Goal: Task Accomplishment & Management: Manage account settings

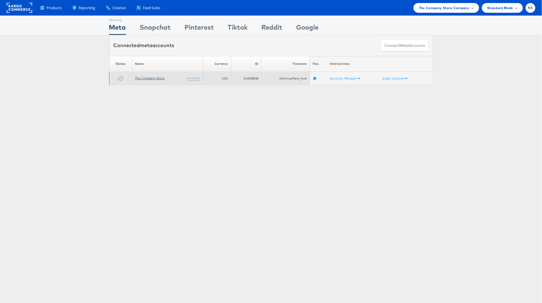
click at [157, 79] on link "The Company Store" at bounding box center [150, 78] width 30 height 4
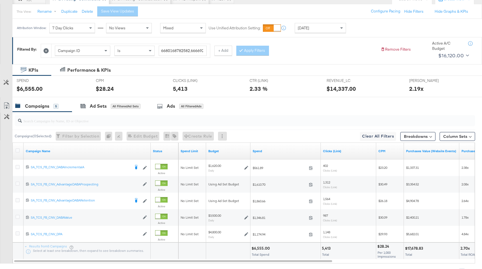
scroll to position [59, 0]
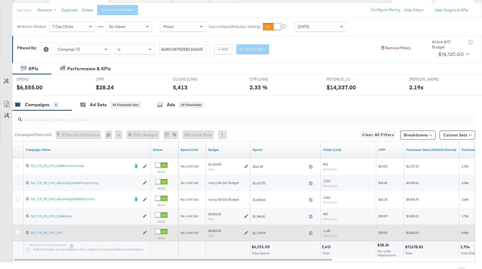
click at [18, 234] on div at bounding box center [19, 233] width 6 height 6
click at [18, 231] on icon at bounding box center [18, 232] width 4 height 4
click at [0, 0] on input "checkbox" at bounding box center [0, 0] width 0 height 0
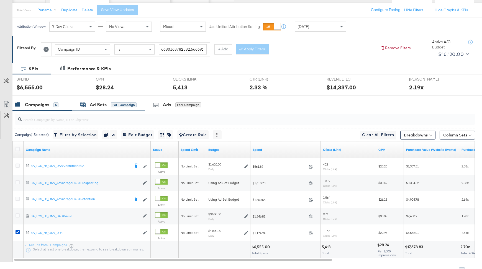
click at [111, 104] on div "for 1 Campaign" at bounding box center [124, 105] width 26 height 5
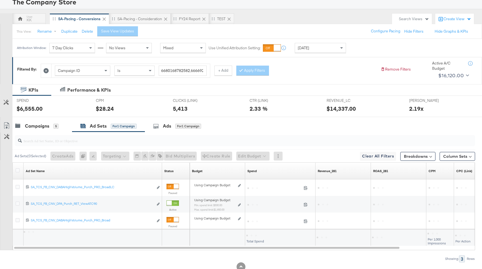
scroll to position [55, 0]
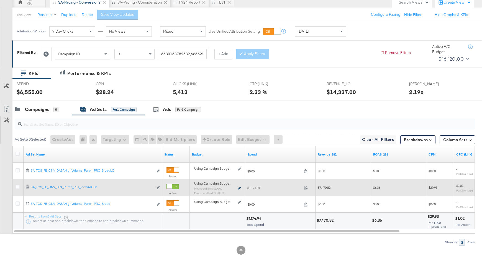
click at [238, 187] on icon at bounding box center [239, 188] width 3 height 3
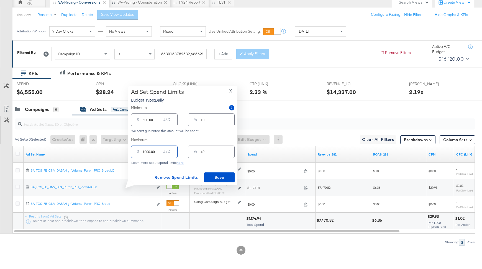
drag, startPoint x: 146, startPoint y: 153, endPoint x: 142, endPoint y: 153, distance: 3.9
click at [142, 153] on div "$ 1900.00 USD" at bounding box center [154, 152] width 47 height 12
type input "300.00"
type input "6"
type input "3800.00"
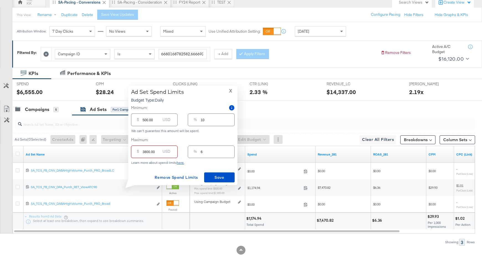
type input "79"
type input "3800.00"
click at [144, 120] on input "500.00" at bounding box center [152, 118] width 18 height 12
type input "00.00"
type input "0"
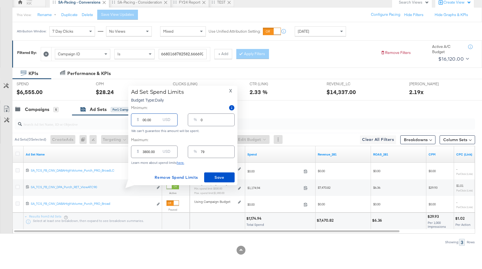
type input "100.00"
type input "2"
type input "1500.00"
type input "31"
type input "1500.00"
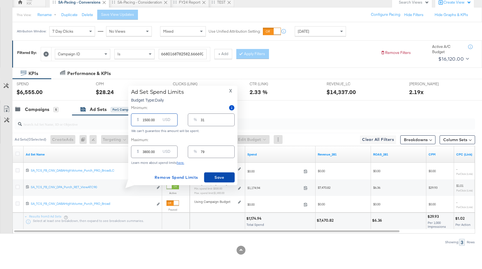
click at [222, 182] on button "Save" at bounding box center [219, 178] width 30 height 10
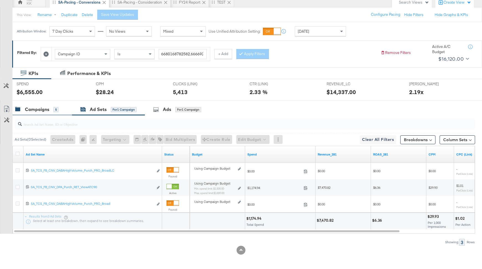
click at [40, 107] on div "Campaigns" at bounding box center [37, 109] width 24 height 6
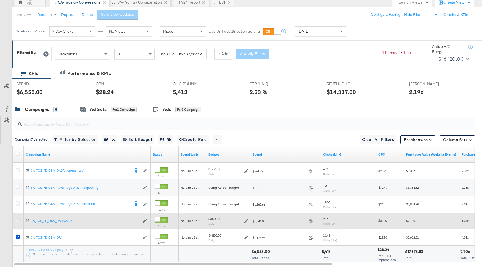
click at [17, 220] on icon at bounding box center [18, 220] width 4 height 4
click at [0, 0] on input "checkbox" at bounding box center [0, 0] width 0 height 0
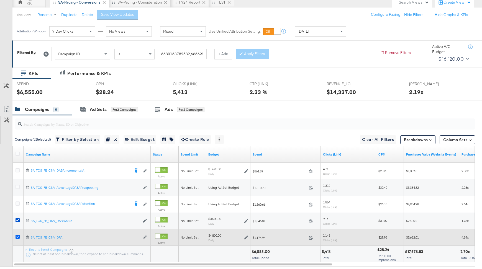
click at [17, 237] on icon at bounding box center [18, 237] width 4 height 4
click at [0, 0] on input "checkbox" at bounding box center [0, 0] width 0 height 0
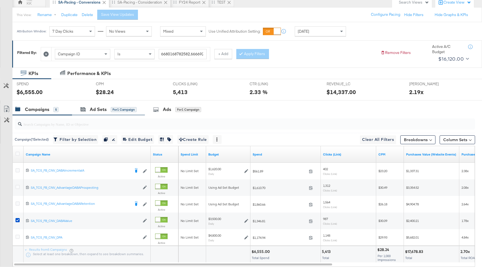
click at [102, 104] on div "Ad Sets for 1 Campaign" at bounding box center [108, 110] width 73 height 12
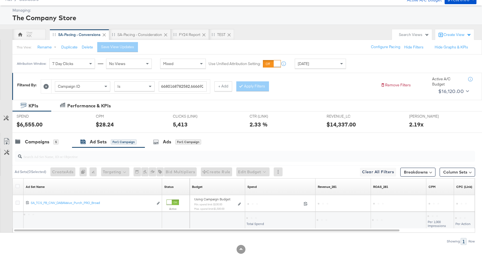
scroll to position [21, 0]
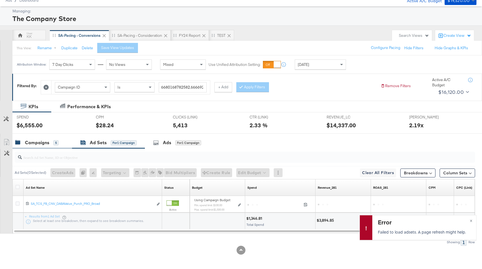
click at [38, 138] on div "Campaigns 5" at bounding box center [42, 143] width 60 height 12
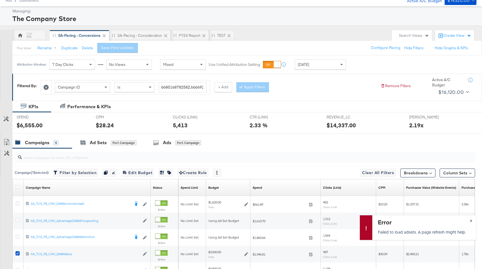
click at [471, 218] on span "×" at bounding box center [471, 220] width 2 height 6
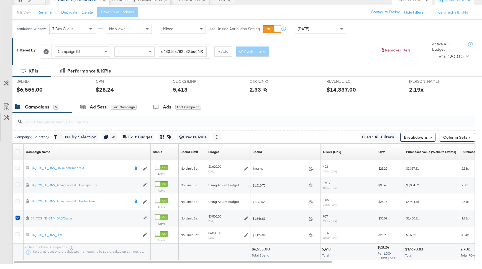
scroll to position [68, 0]
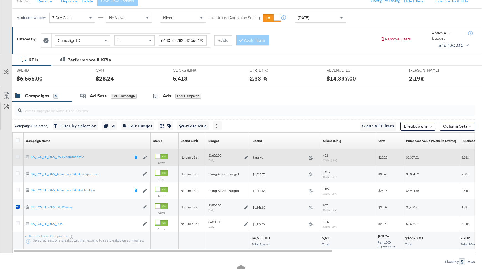
click at [17, 155] on icon at bounding box center [18, 157] width 4 height 4
click at [0, 0] on input "checkbox" at bounding box center [0, 0] width 0 height 0
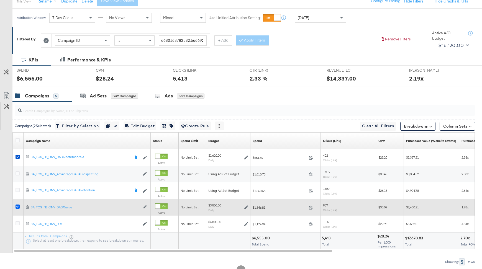
click at [17, 205] on icon at bounding box center [18, 207] width 4 height 4
click at [0, 0] on input "checkbox" at bounding box center [0, 0] width 0 height 0
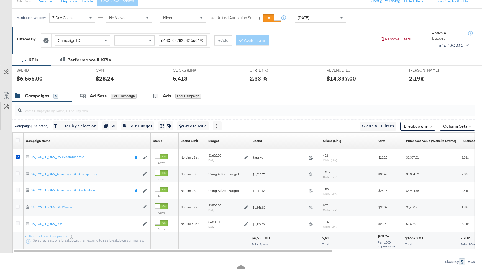
click at [108, 88] on div at bounding box center [241, 89] width 482 height 4
click at [110, 93] on div "Ad Sets for 1 Campaign" at bounding box center [108, 96] width 56 height 6
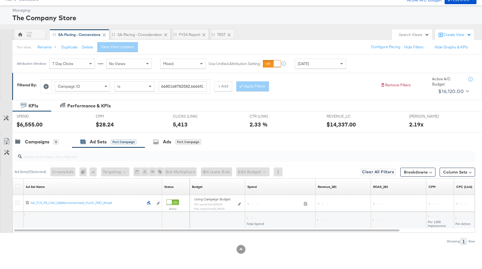
scroll to position [21, 0]
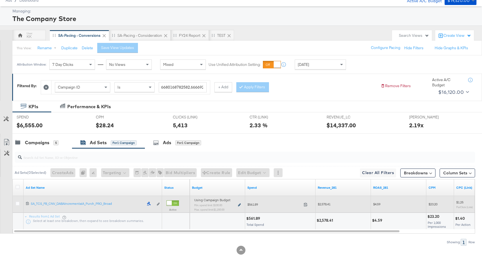
click at [240, 204] on icon at bounding box center [239, 205] width 3 height 3
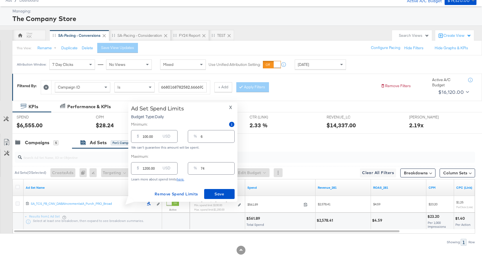
click at [144, 136] on input "100.00" at bounding box center [152, 134] width 18 height 12
type input "00.00"
type input "0"
type input "400.00"
type input "25"
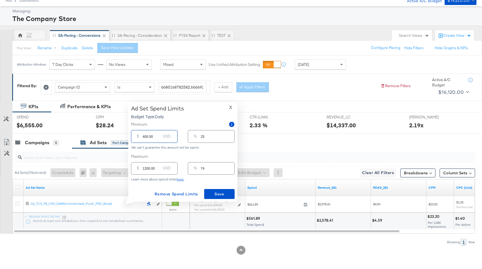
type input "400.00"
click at [146, 170] on input "1200.00" at bounding box center [152, 166] width 18 height 12
type input "100.00"
type input "6"
type input "1500.00"
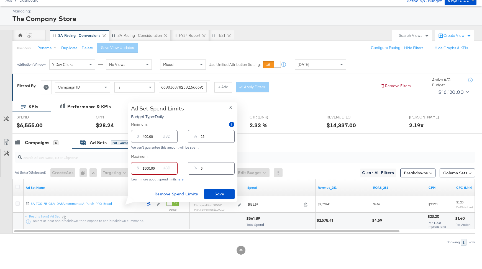
type input "93"
type input "1500.00"
click at [209, 192] on span "Save" at bounding box center [219, 194] width 26 height 7
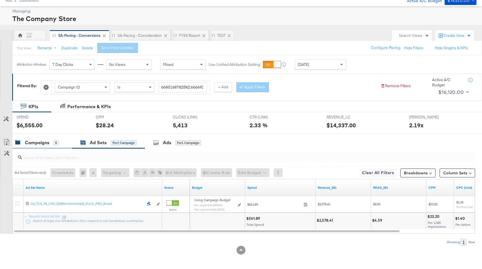
click at [43, 141] on div "Campaigns" at bounding box center [37, 143] width 24 height 6
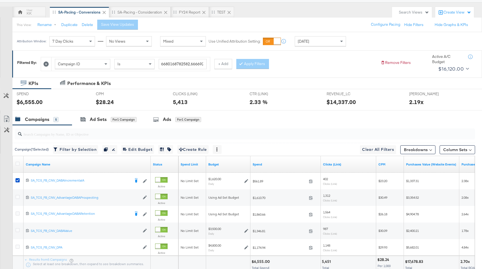
scroll to position [54, 0]
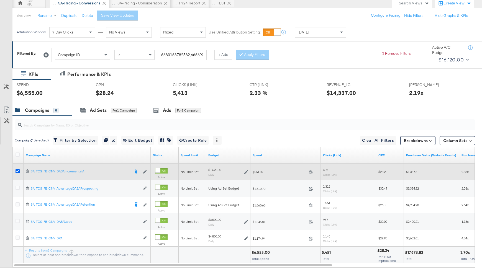
click at [16, 170] on icon at bounding box center [18, 171] width 4 height 4
click at [0, 0] on input "checkbox" at bounding box center [0, 0] width 0 height 0
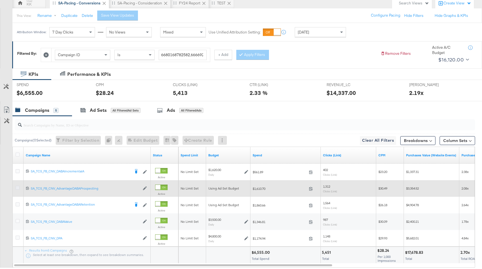
click at [16, 186] on icon at bounding box center [18, 188] width 4 height 4
click at [0, 0] on input "checkbox" at bounding box center [0, 0] width 0 height 0
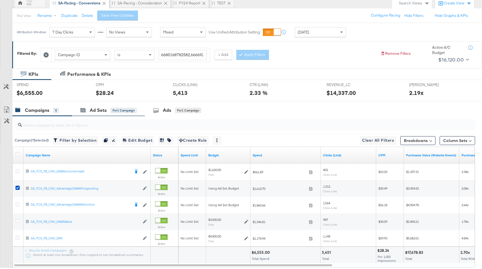
click at [106, 106] on div "Ad Sets for 1 Campaign" at bounding box center [108, 110] width 73 height 12
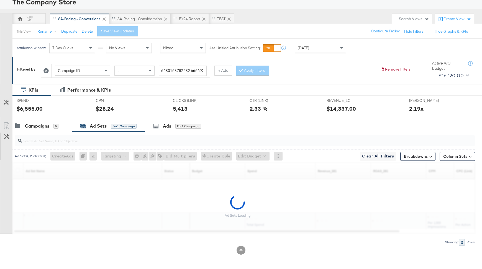
scroll to position [21, 0]
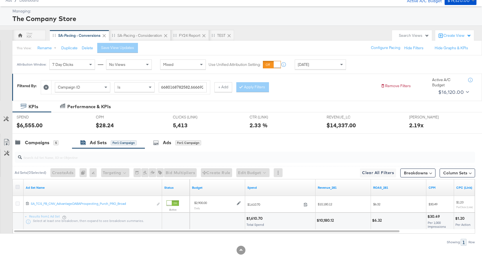
click at [17, 186] on icon at bounding box center [18, 187] width 4 height 4
click at [0, 0] on input "checkbox" at bounding box center [0, 0] width 0 height 0
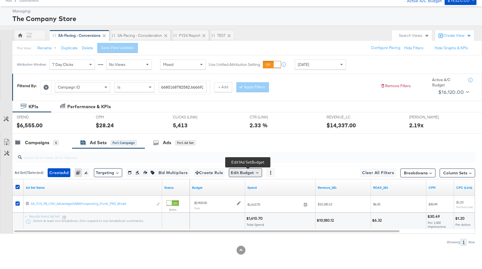
click at [254, 173] on button "Edit Budget" at bounding box center [245, 172] width 33 height 9
click at [254, 191] on li "Edit Ad Set Budget" at bounding box center [254, 188] width 50 height 11
click at [246, 190] on span "Edit Ad Set Budget" at bounding box center [247, 187] width 32 height 7
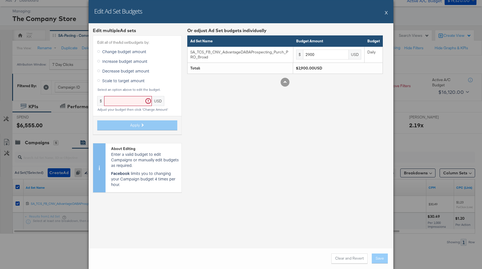
click at [125, 61] on span "Increase budget amount" at bounding box center [124, 61] width 45 height 6
click at [0, 0] on input "Increase budget amount" at bounding box center [0, 0] width 0 height 0
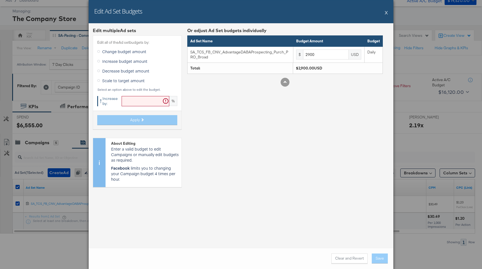
click at [134, 99] on input "text" at bounding box center [146, 101] width 48 height 10
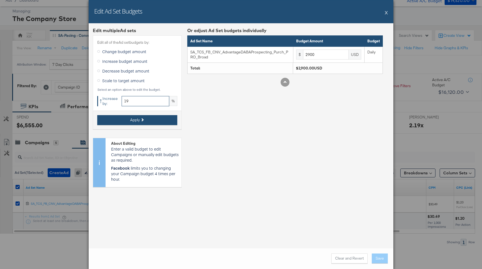
type input "19"
click at [137, 121] on span "Apply" at bounding box center [135, 119] width 10 height 5
type input "3451"
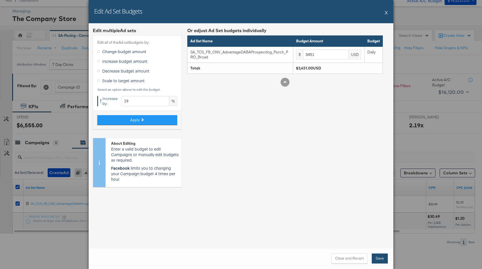
click at [381, 264] on button "Save" at bounding box center [380, 259] width 16 height 10
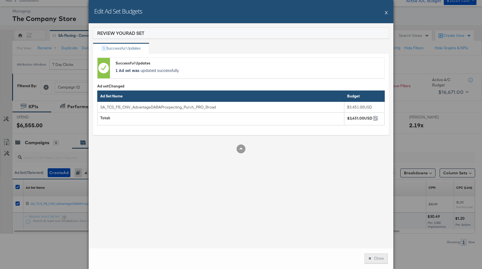
click at [373, 255] on button "Close" at bounding box center [376, 259] width 23 height 10
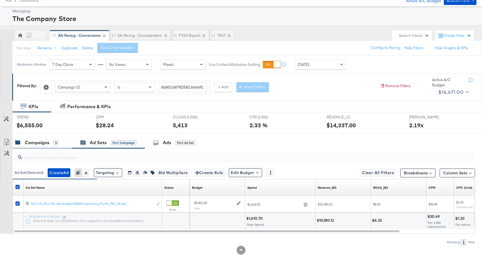
click at [47, 138] on div "Campaigns 5" at bounding box center [42, 143] width 60 height 12
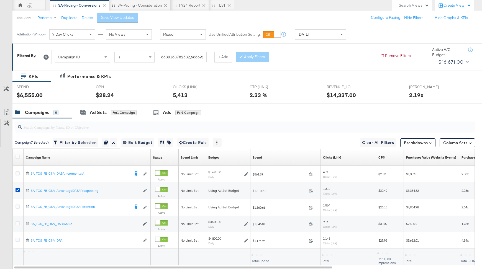
scroll to position [60, 0]
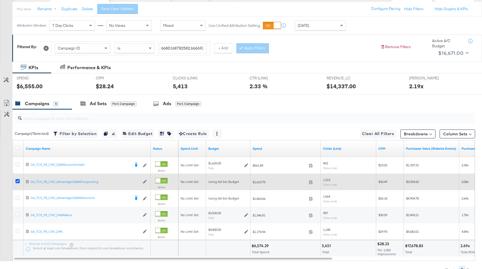
click at [18, 181] on icon at bounding box center [18, 181] width 4 height 4
click at [0, 0] on input "checkbox" at bounding box center [0, 0] width 0 height 0
